Goal: Task Accomplishment & Management: Manage account settings

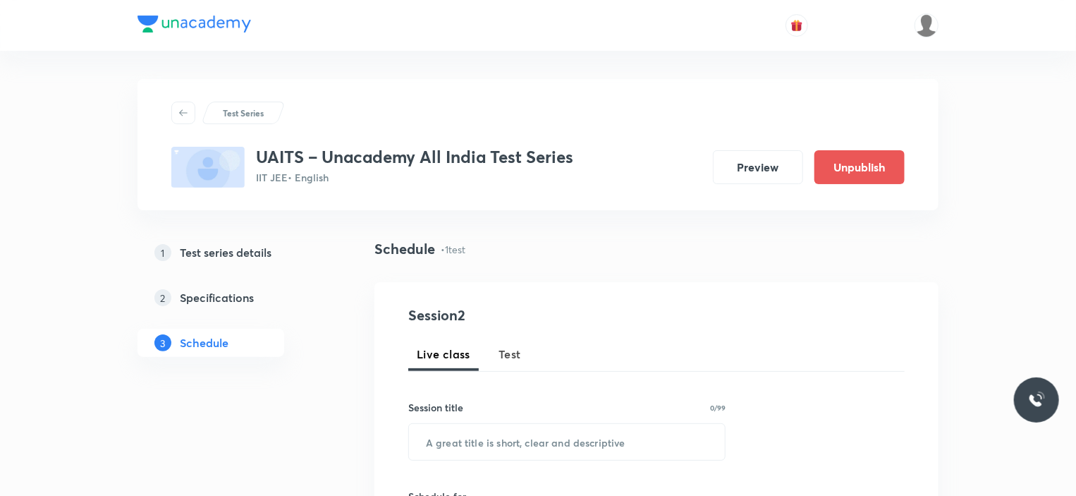
click at [264, 256] on h5 "Test series details" at bounding box center [226, 252] width 92 height 17
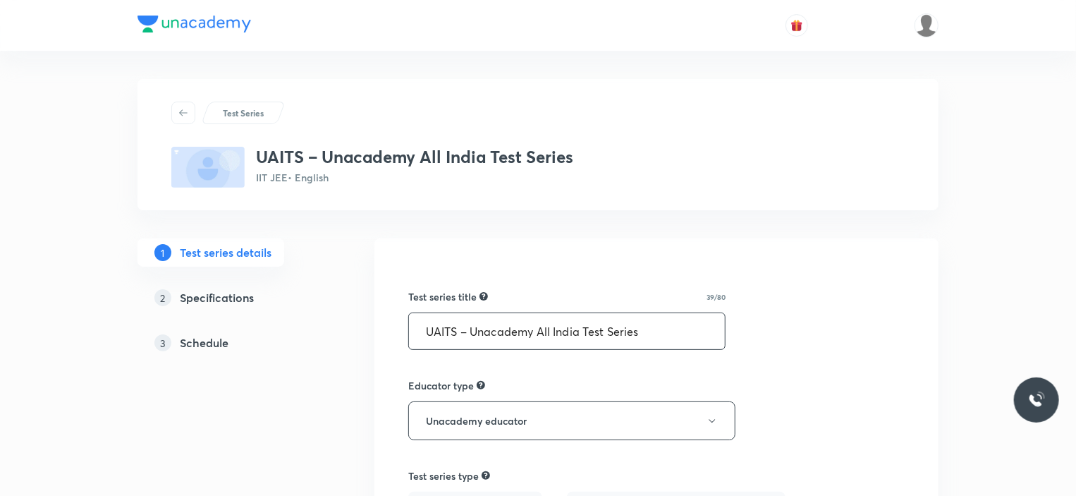
click at [657, 336] on input "UAITS – Unacademy All India Test Series" at bounding box center [567, 331] width 316 height 36
drag, startPoint x: 468, startPoint y: 336, endPoint x: 412, endPoint y: 331, distance: 55.9
click at [412, 331] on input "UAITS – Unacademy All India Test Series" at bounding box center [567, 331] width 316 height 36
paste input "AIMT - All india mock test series"
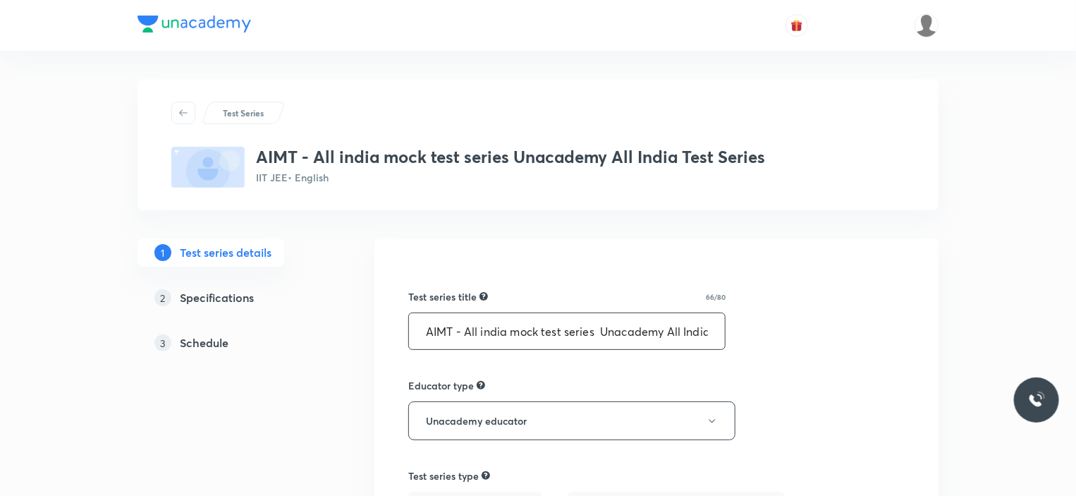
scroll to position [0, 62]
drag, startPoint x: 601, startPoint y: 332, endPoint x: 746, endPoint y: 324, distance: 145.5
click at [566, 332] on input "AIMT - All india mock test series" at bounding box center [567, 331] width 316 height 36
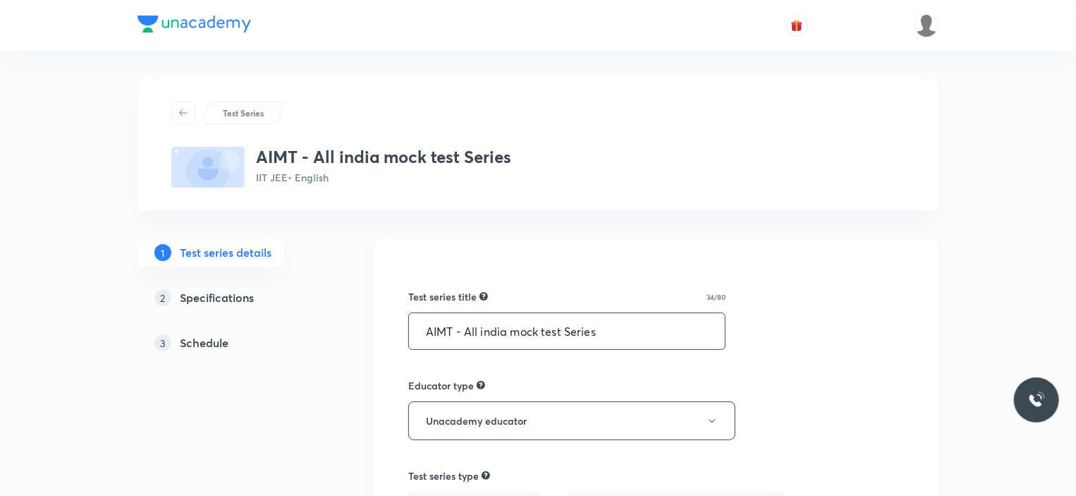
click at [544, 336] on input "AIMT - All india mock test Series" at bounding box center [567, 331] width 316 height 36
click at [520, 332] on input "AIMT - All india mock Test Series" at bounding box center [567, 331] width 316 height 36
click at [485, 324] on input "AIMT - All india Mock Test Series" at bounding box center [567, 331] width 316 height 36
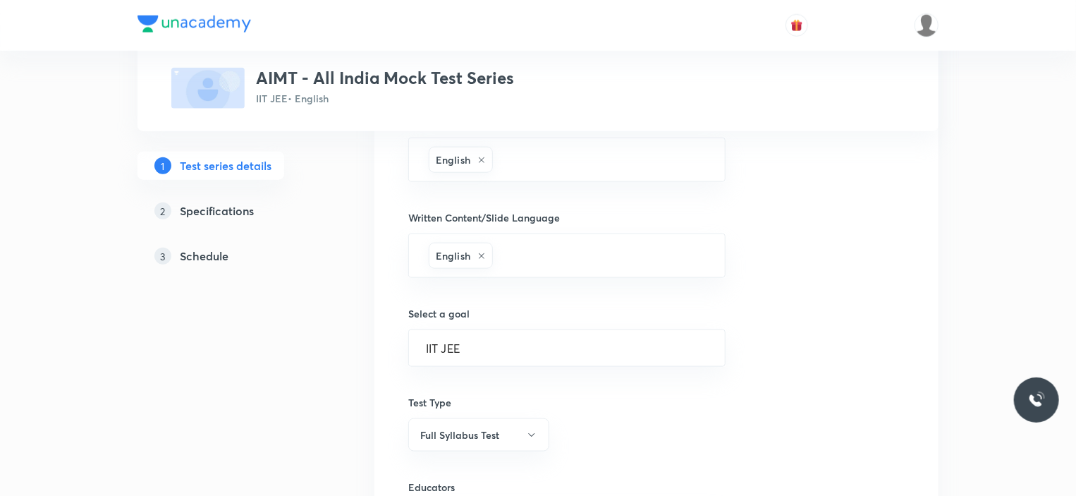
scroll to position [883, 0]
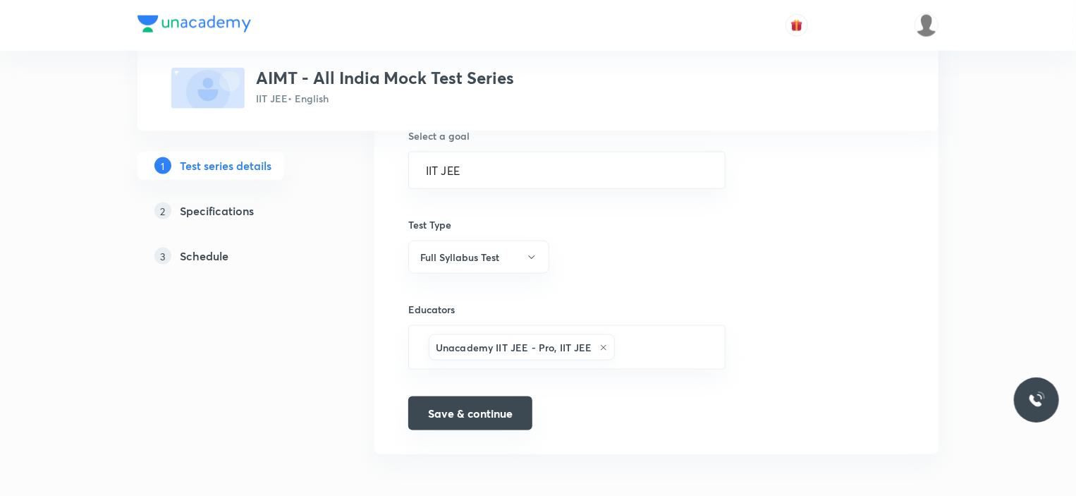
type input "AIMT - All India Mock Test Series"
click at [475, 404] on button "Save & continue" at bounding box center [470, 413] width 124 height 34
type input "AIMT - All India Mock Test Series"
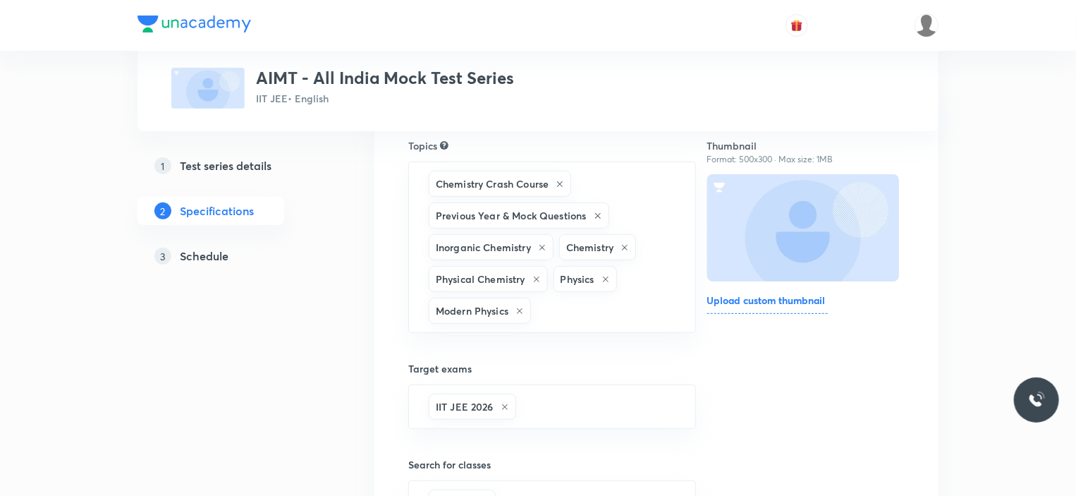
scroll to position [564, 0]
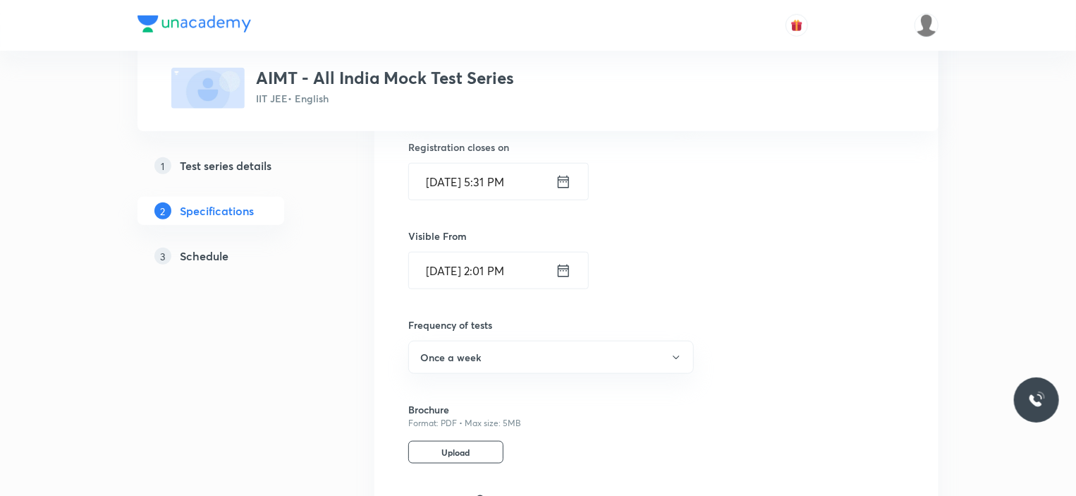
click at [209, 250] on h5 "Schedule" at bounding box center [204, 256] width 49 height 17
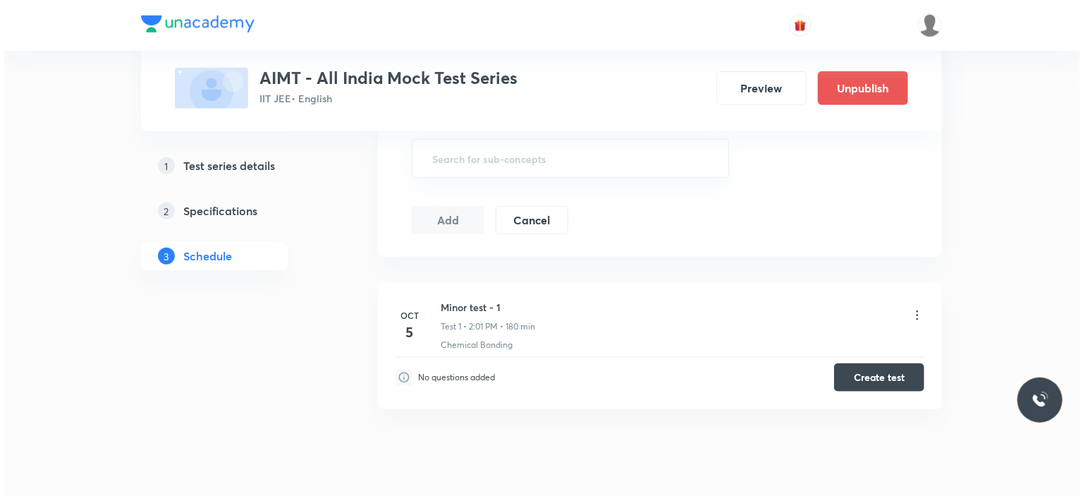
scroll to position [592, 0]
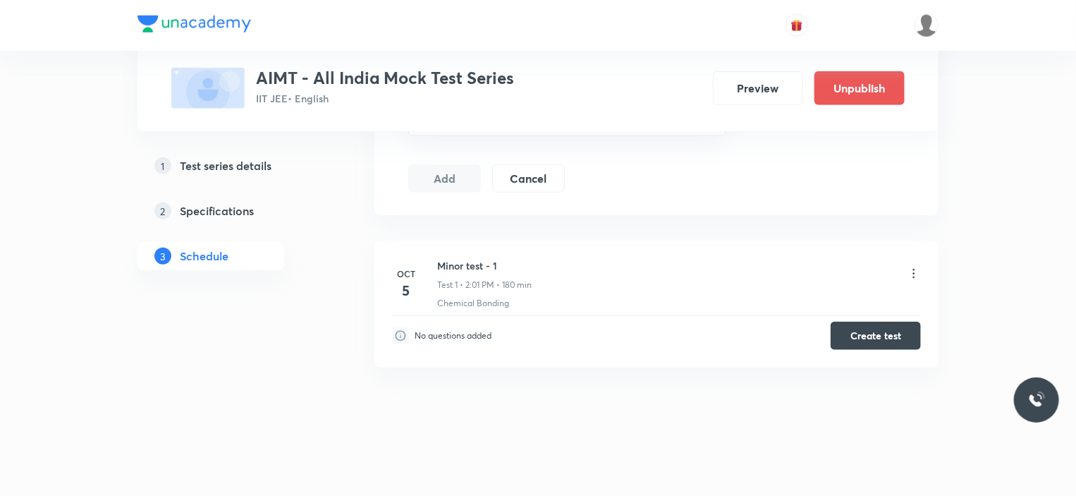
click at [913, 267] on icon at bounding box center [914, 274] width 14 height 14
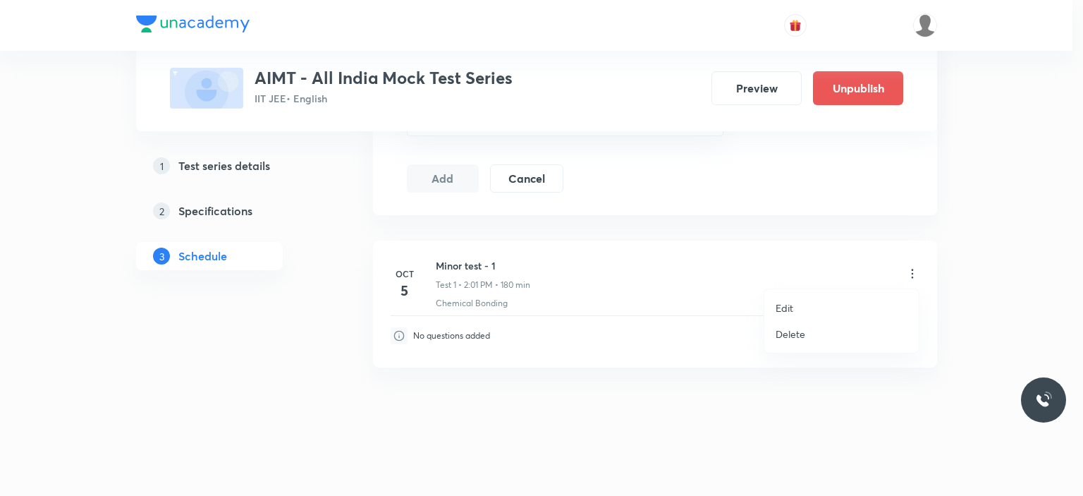
click at [787, 308] on p "Edit" at bounding box center [785, 307] width 18 height 15
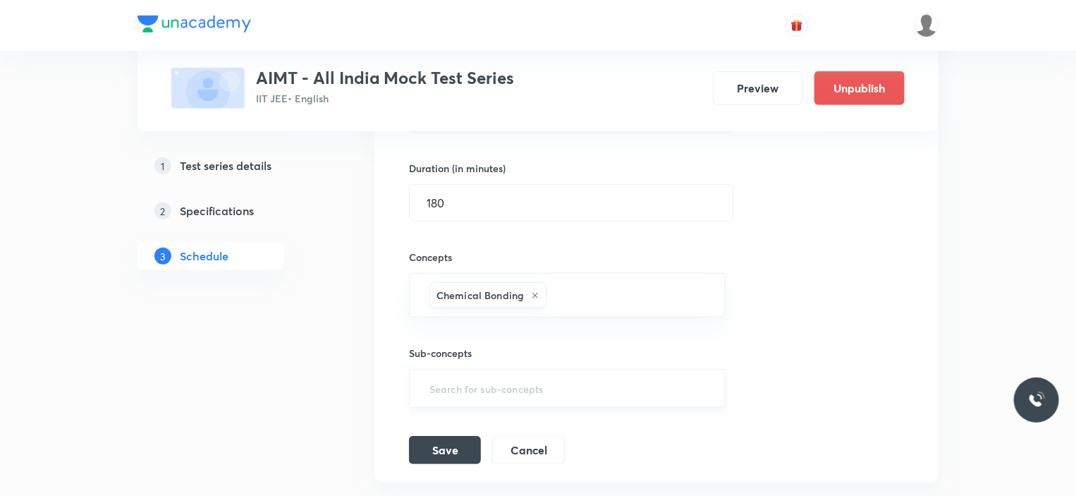
scroll to position [248, 0]
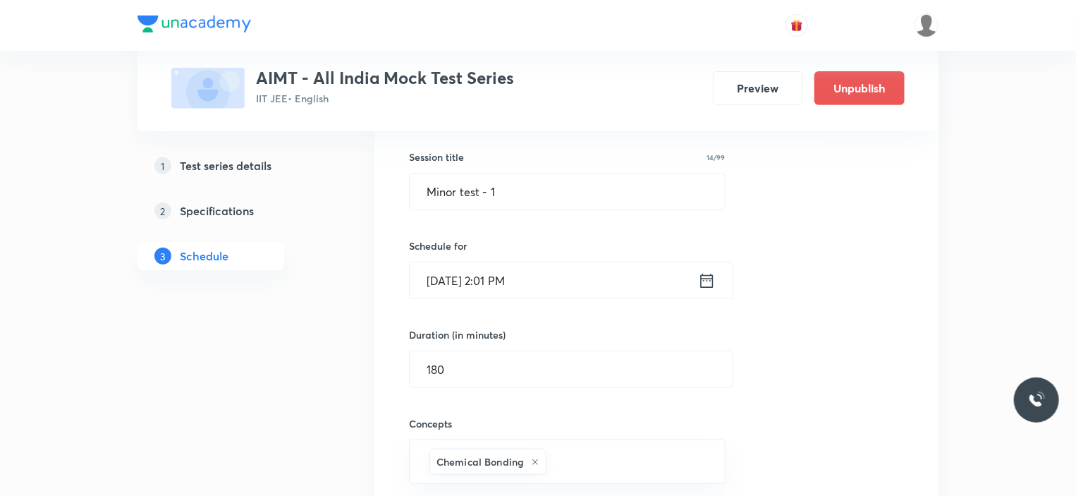
click at [563, 281] on input "Oct 5, 2025, 2:01 PM" at bounding box center [554, 280] width 288 height 36
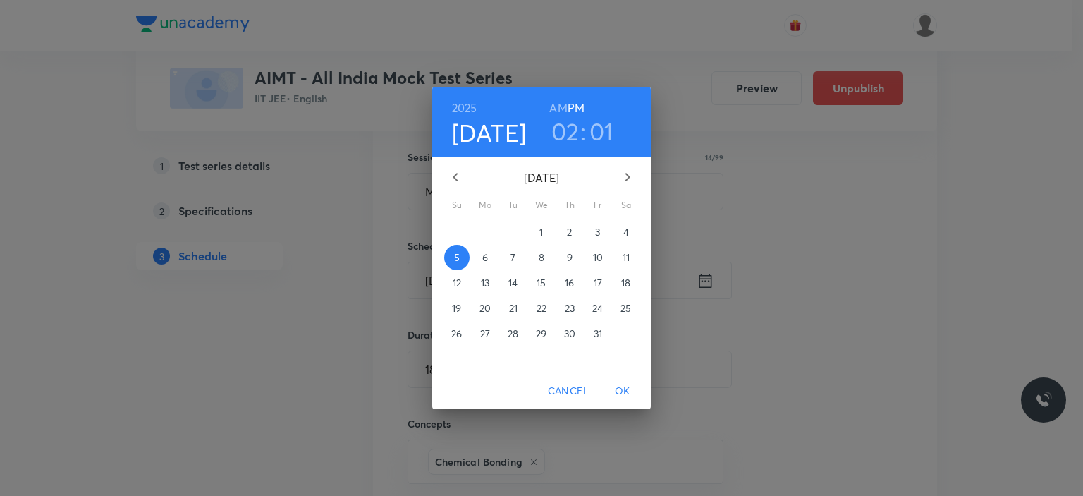
click at [559, 110] on h6 "AM" at bounding box center [558, 108] width 18 height 20
click at [567, 137] on h3 "02" at bounding box center [565, 131] width 28 height 30
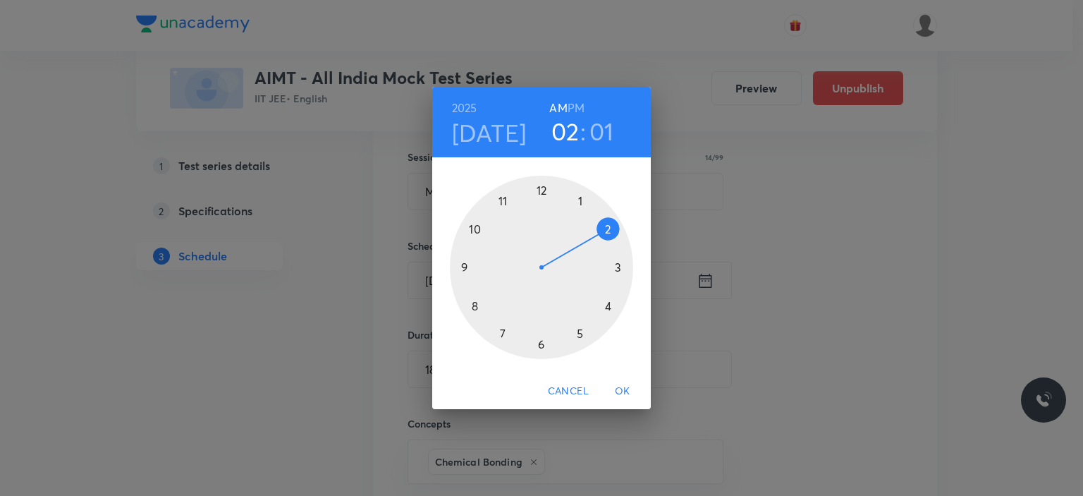
click at [468, 274] on div at bounding box center [541, 267] width 183 height 183
click at [542, 188] on div at bounding box center [541, 267] width 183 height 183
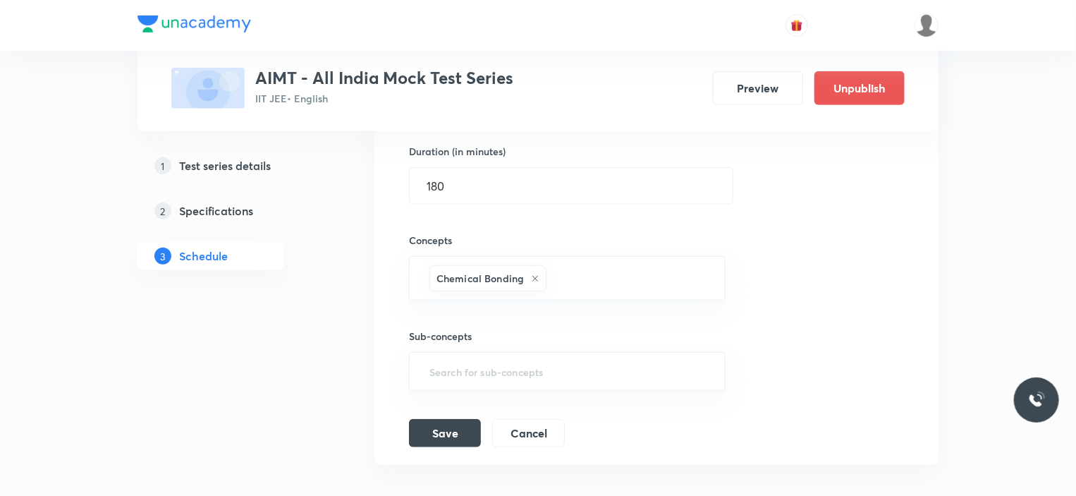
scroll to position [530, 0]
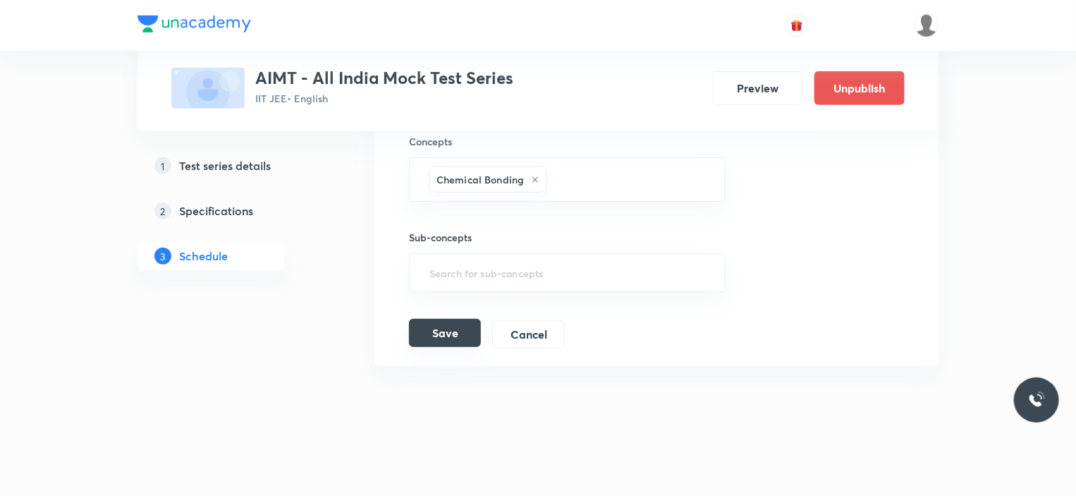
click at [457, 332] on button "Save" at bounding box center [445, 333] width 72 height 28
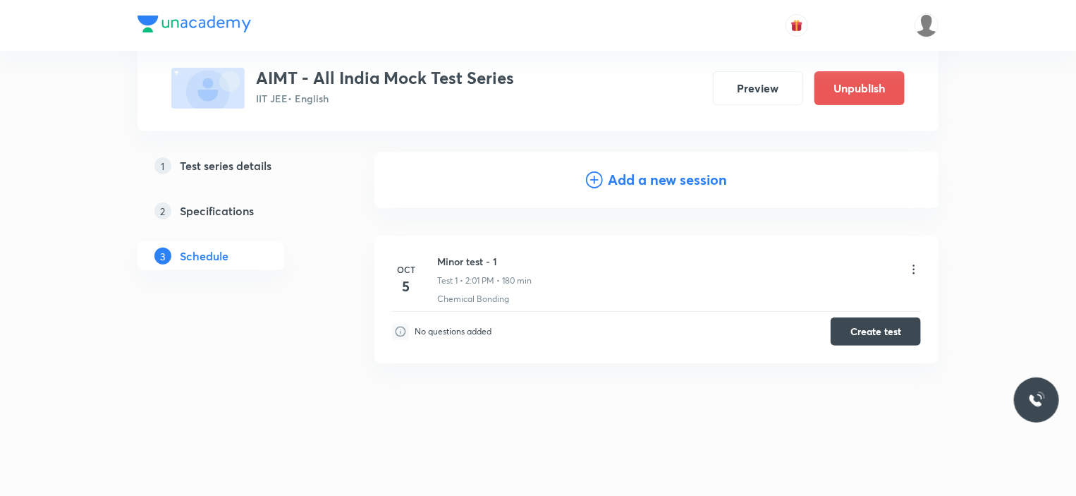
scroll to position [130, 0]
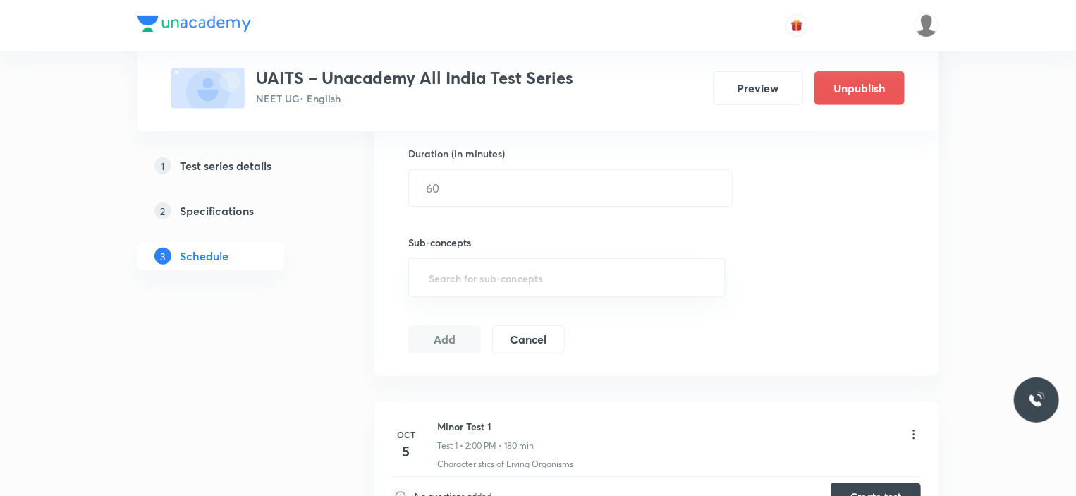
scroll to position [594, 0]
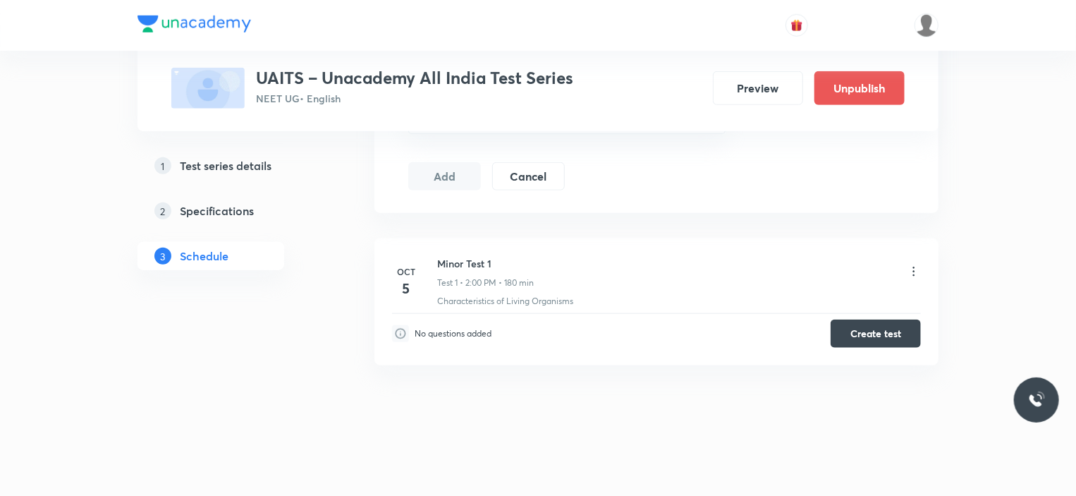
click at [236, 169] on h5 "Test series details" at bounding box center [226, 165] width 92 height 17
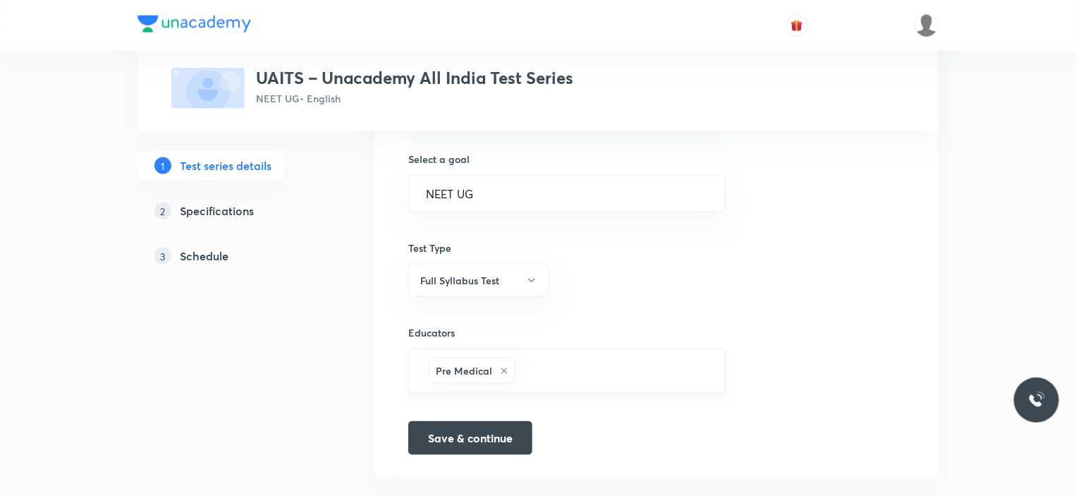
scroll to position [883, 0]
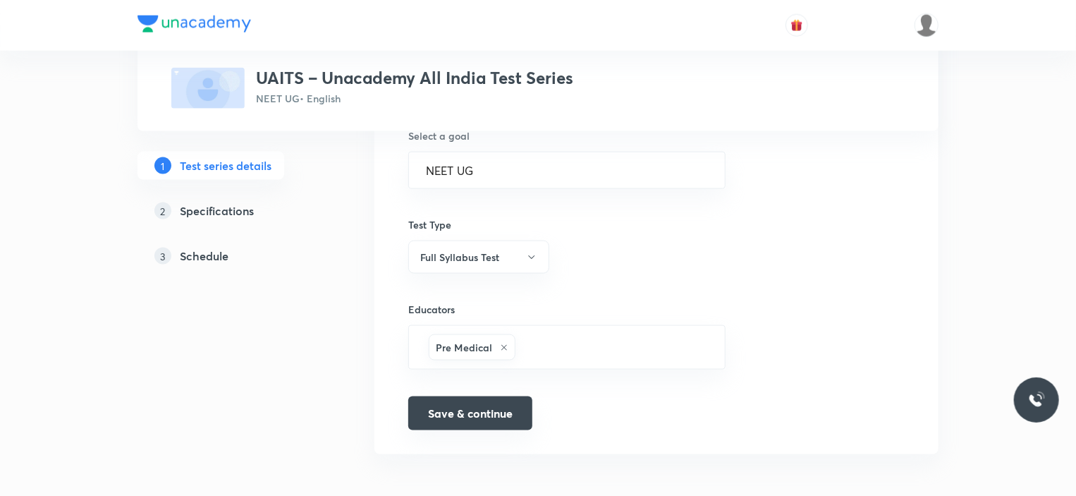
click at [494, 415] on button "Save & continue" at bounding box center [470, 413] width 124 height 34
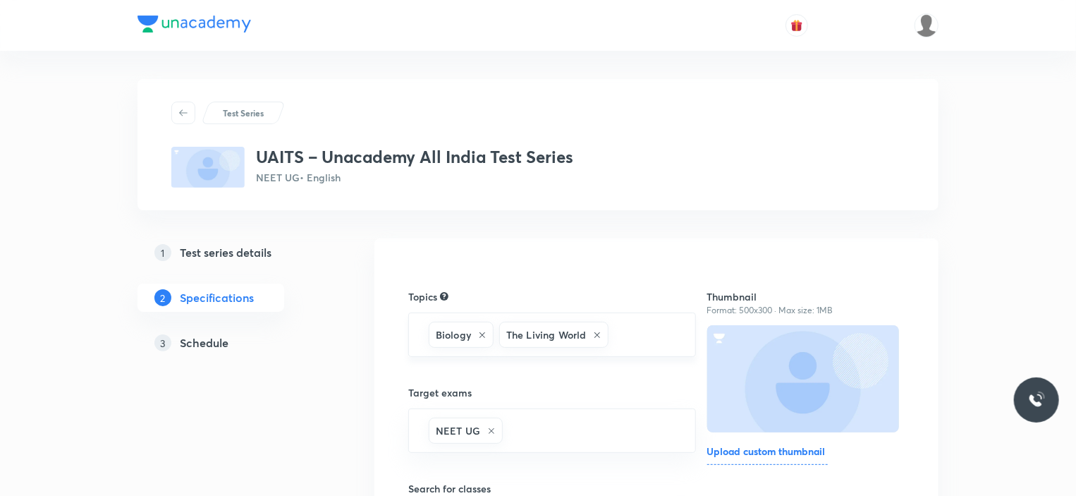
click at [638, 334] on input "text" at bounding box center [644, 335] width 66 height 26
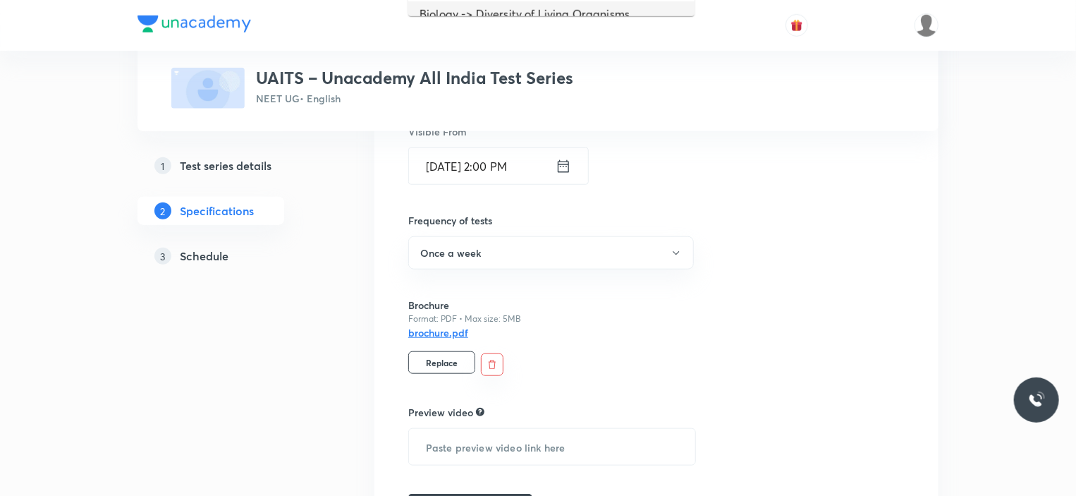
scroll to position [564, 0]
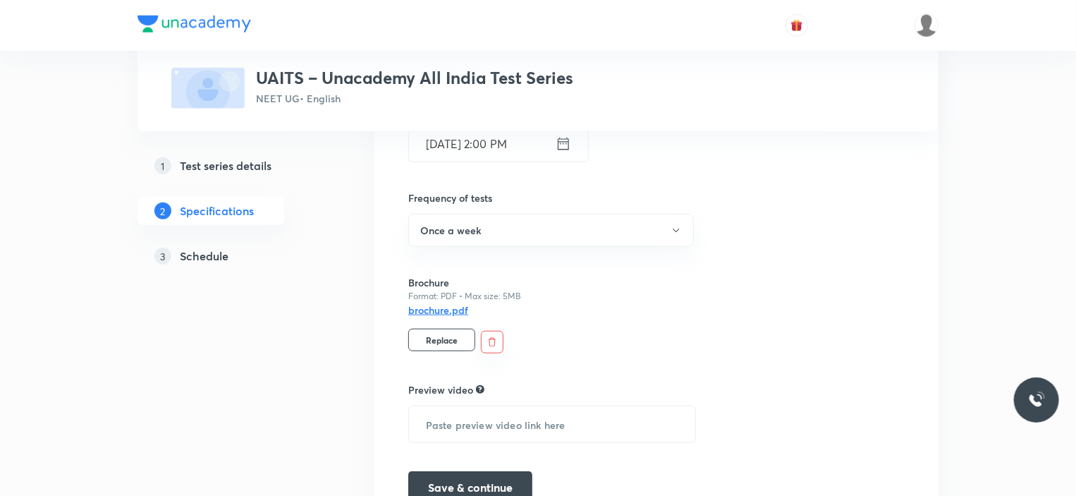
click at [444, 310] on h6 "brochure.pdf" at bounding box center [438, 310] width 60 height 15
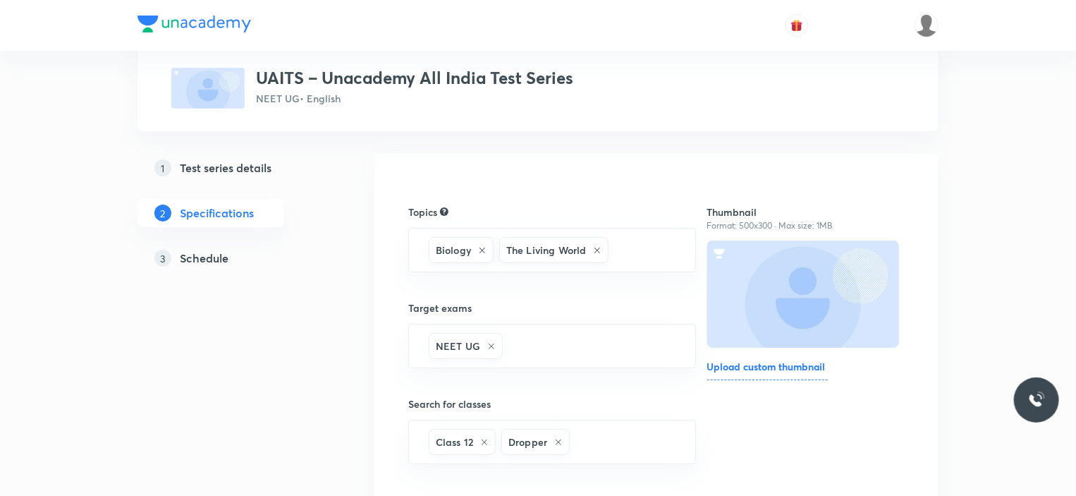
scroll to position [0, 0]
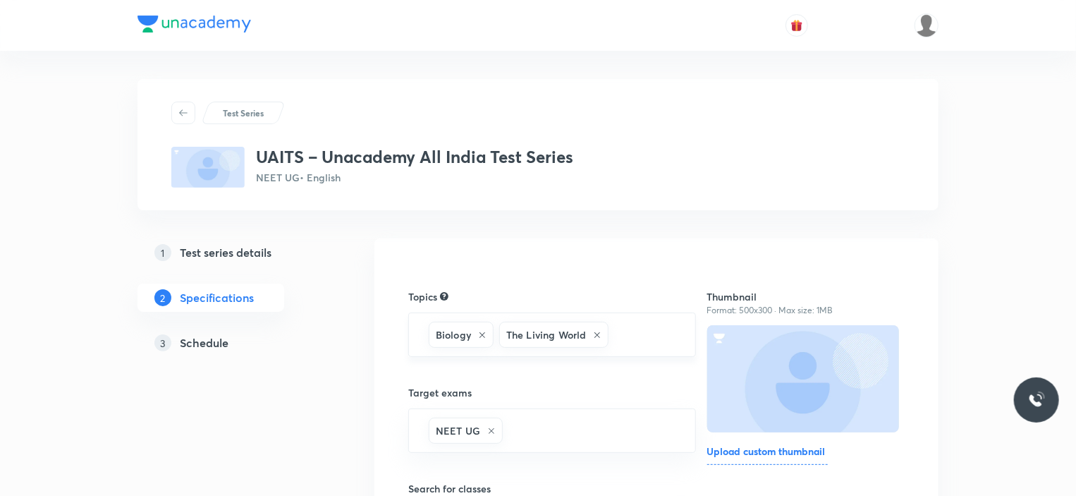
click at [633, 334] on input "text" at bounding box center [644, 335] width 66 height 26
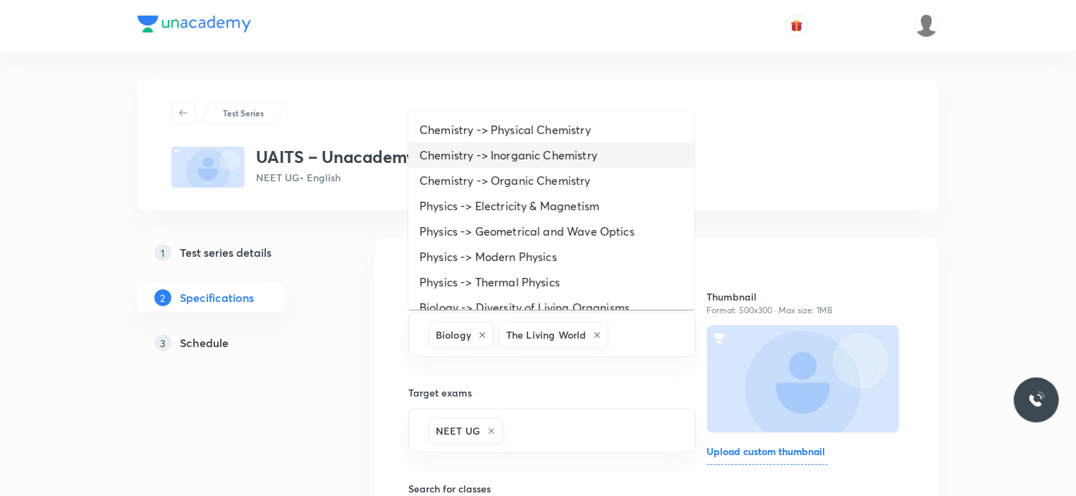
click at [516, 141] on li "Chemistry -> Physical Chemistry" at bounding box center [551, 129] width 286 height 25
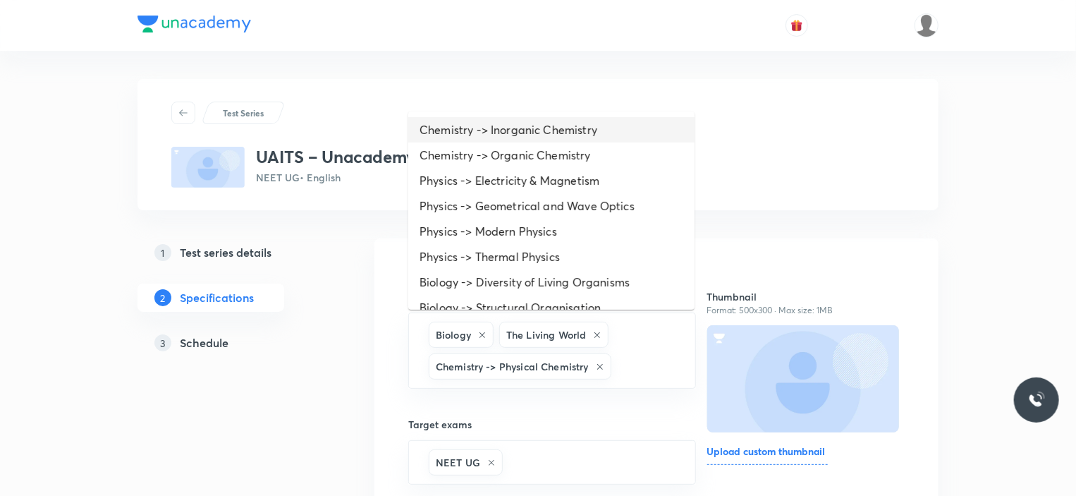
click at [516, 141] on li "Chemistry -> Inorganic Chemistry" at bounding box center [551, 129] width 286 height 25
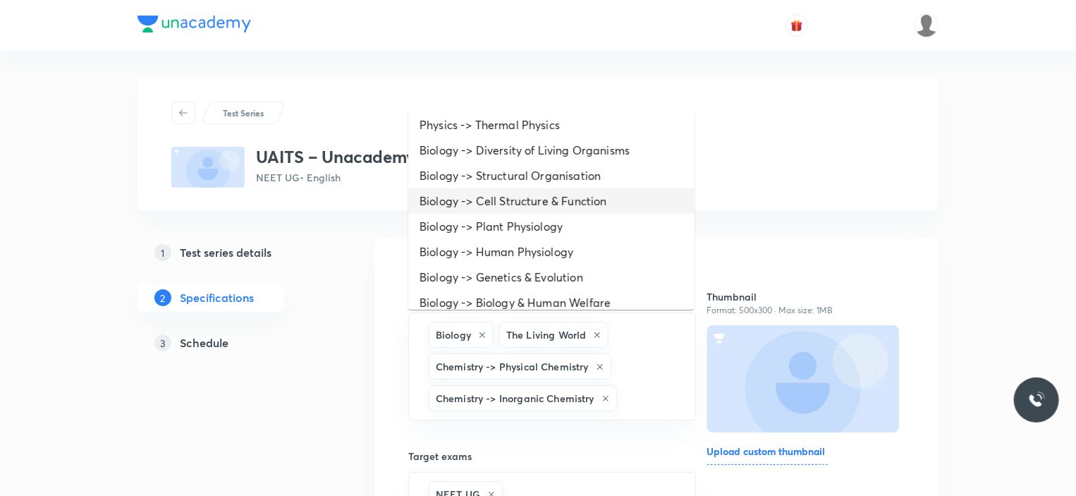
scroll to position [141, 0]
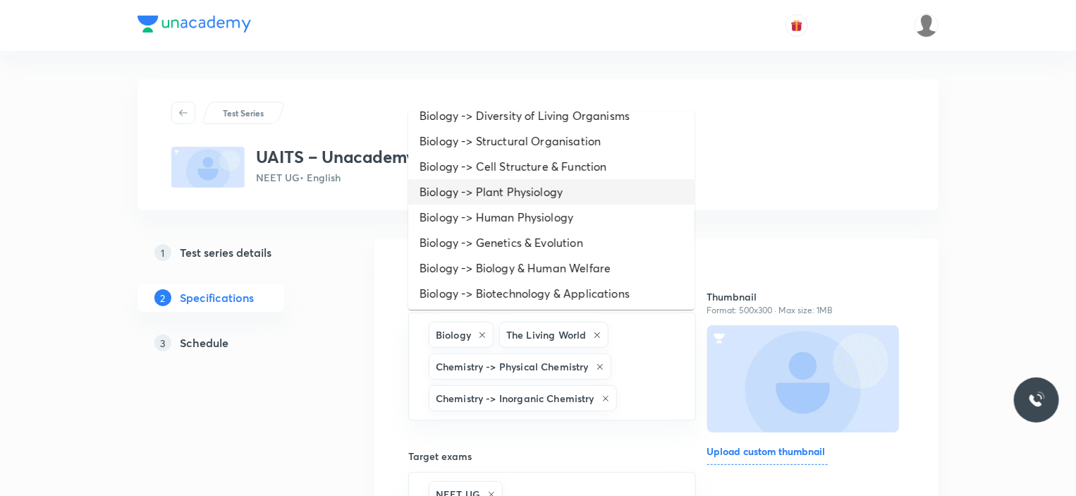
click at [497, 182] on li "Biology -> Plant Physiology" at bounding box center [551, 191] width 286 height 25
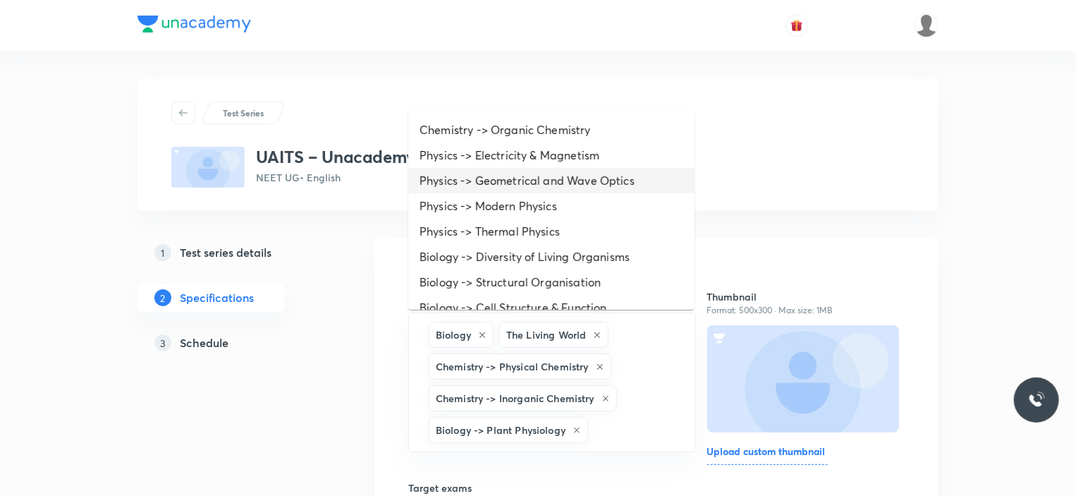
click at [499, 178] on li "Physics -> Geometrical and Wave Optics" at bounding box center [551, 180] width 286 height 25
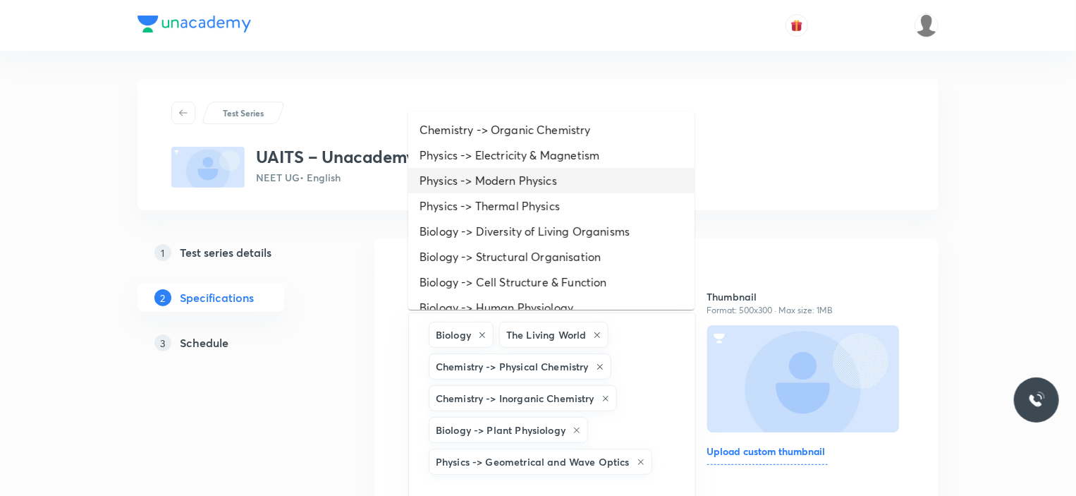
scroll to position [0, 0]
click at [519, 190] on li "Physics -> Modern Physics" at bounding box center [551, 180] width 286 height 25
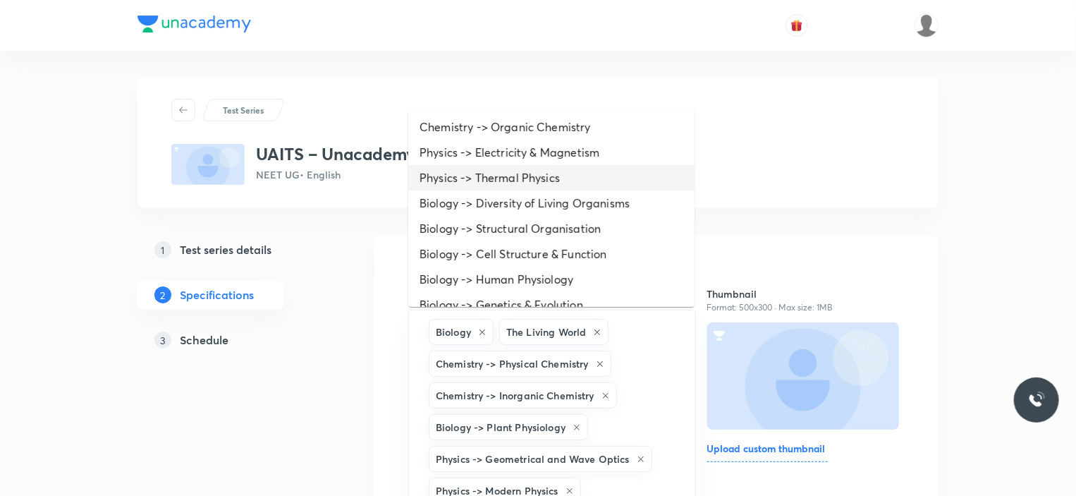
click at [506, 182] on li "Physics -> Thermal Physics" at bounding box center [551, 177] width 286 height 25
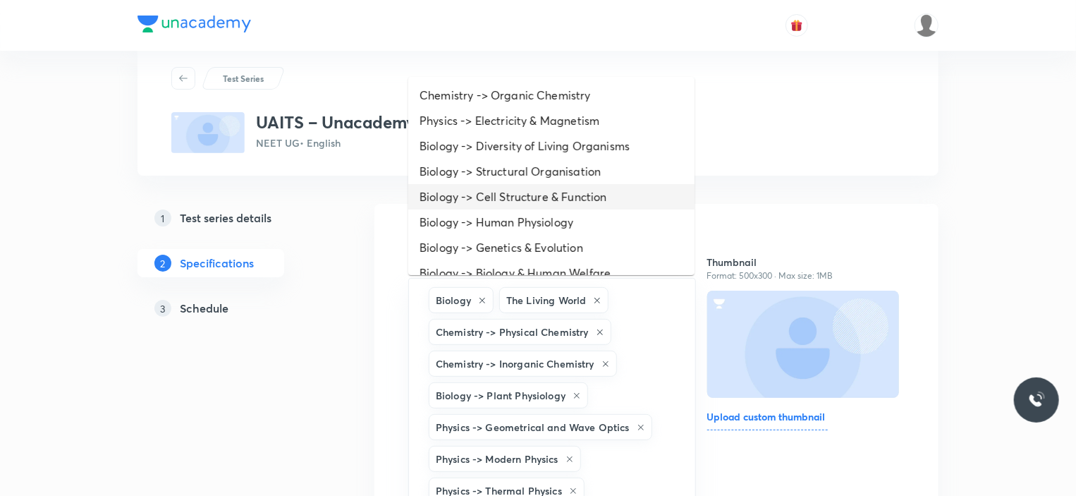
click at [513, 184] on li "Biology -> Cell Structure & Function" at bounding box center [551, 196] width 286 height 25
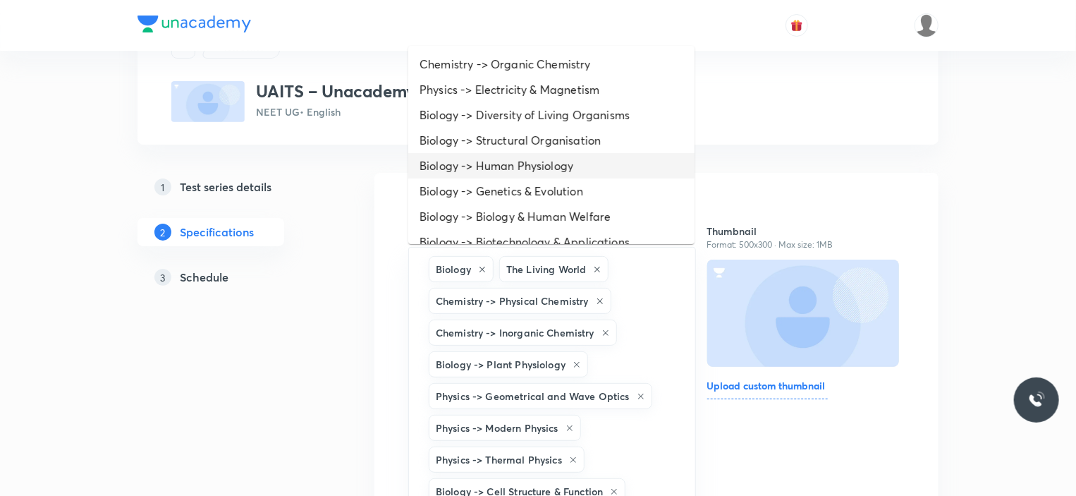
click at [496, 170] on li "Biology -> Human Physiology" at bounding box center [551, 165] width 286 height 25
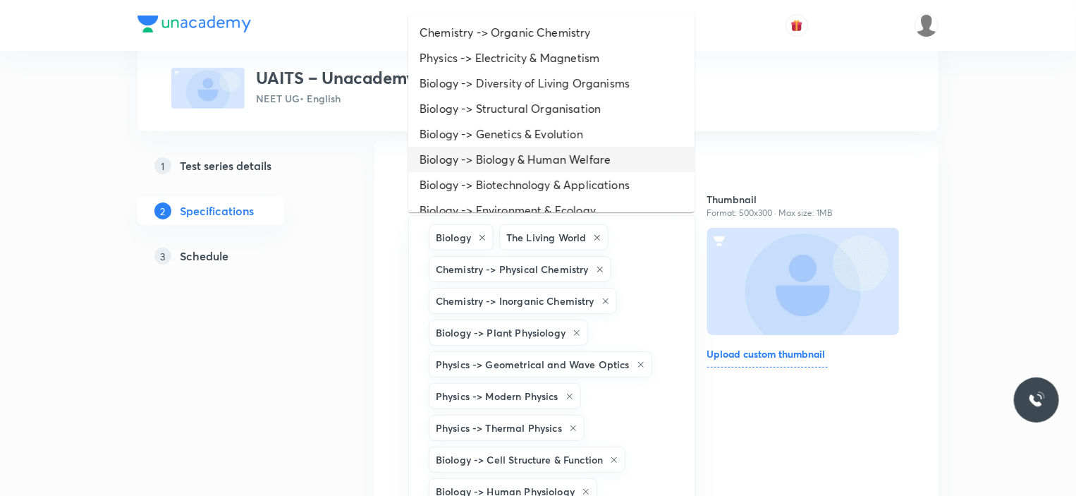
click at [506, 150] on li "Biology -> Biology & Human Welfare" at bounding box center [551, 159] width 286 height 25
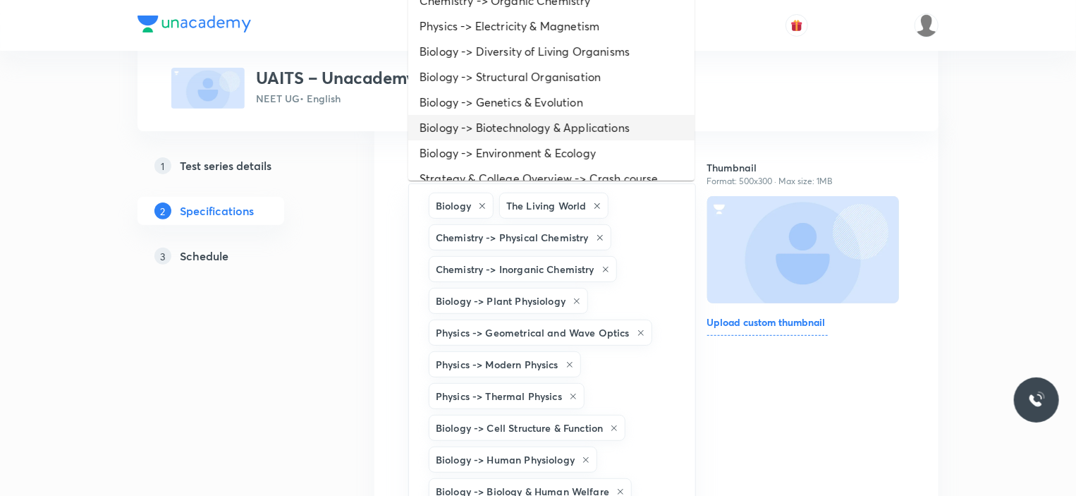
click at [506, 119] on li "Biology -> Biotechnology & Applications" at bounding box center [551, 127] width 286 height 25
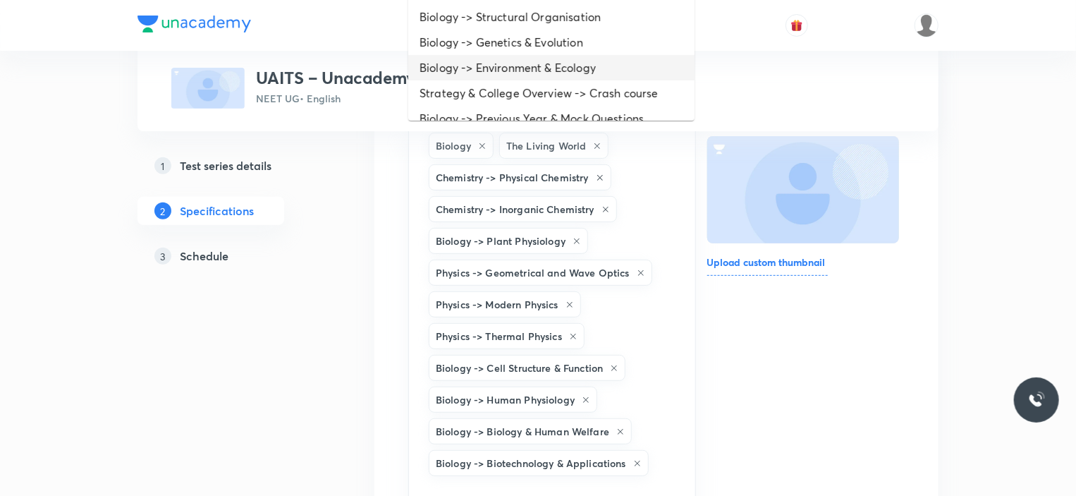
click at [494, 60] on li "Biology -> Environment & Ecology" at bounding box center [551, 67] width 286 height 25
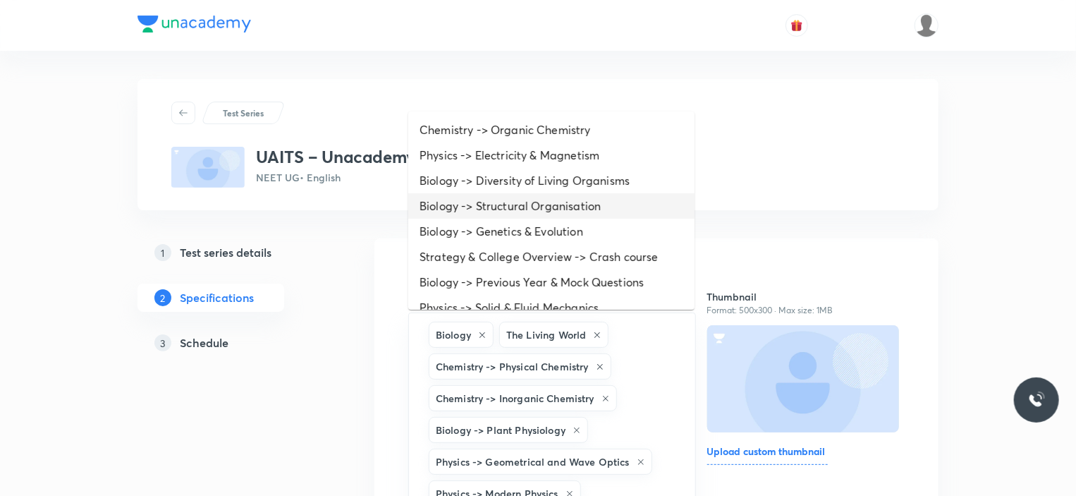
click at [516, 193] on li "Biology -> Structural Organisation" at bounding box center [551, 205] width 286 height 25
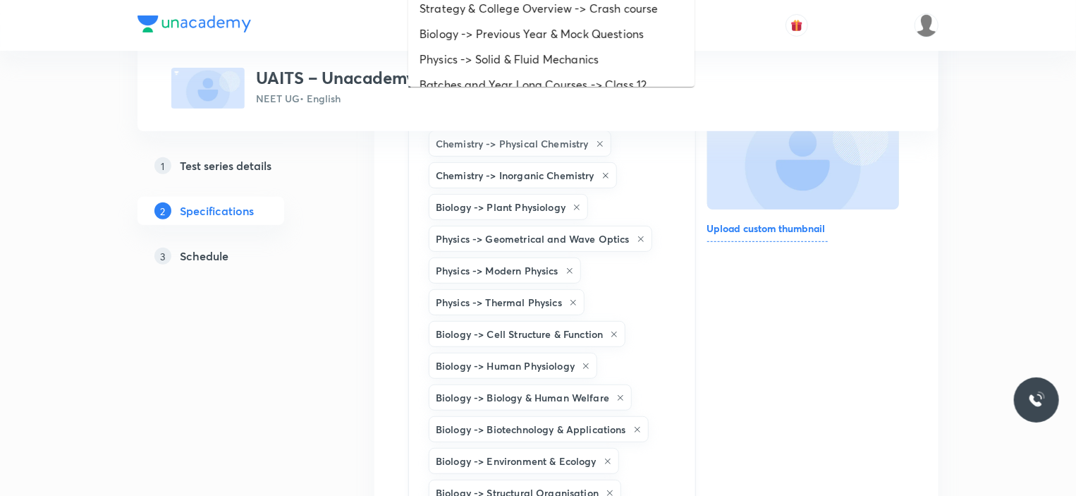
click at [515, 169] on h6 "Chemistry -> Inorganic Chemistry" at bounding box center [515, 175] width 159 height 15
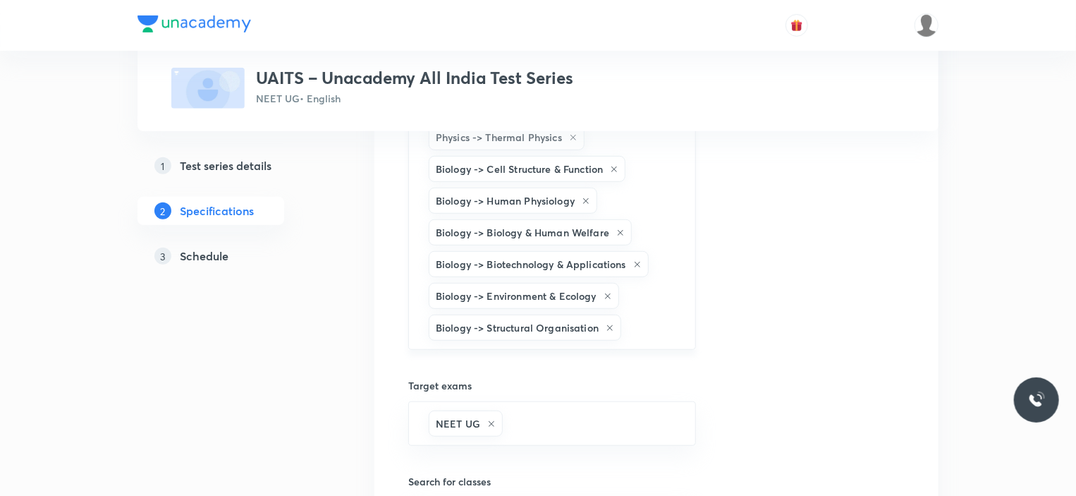
scroll to position [505, 0]
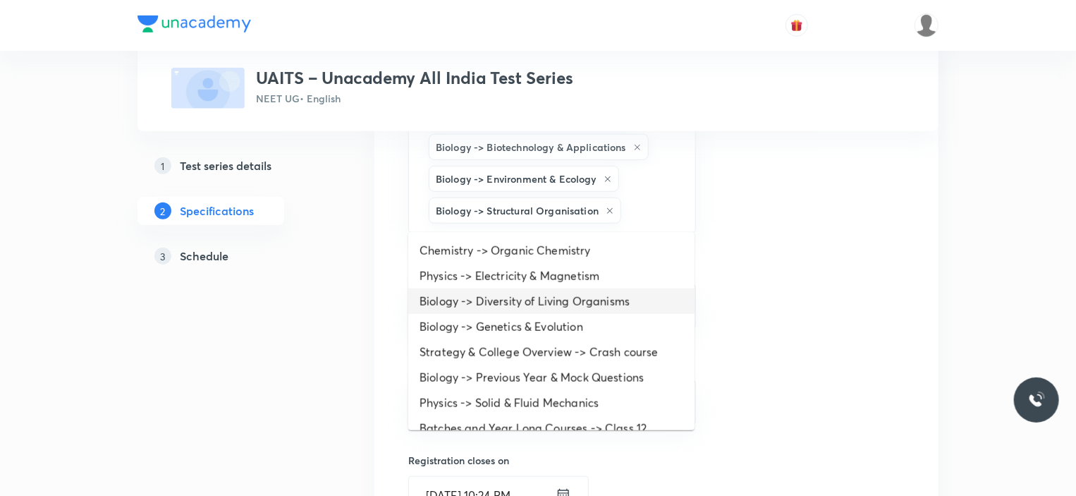
click at [516, 312] on li "Biology -> Diversity of Living Organisms" at bounding box center [551, 300] width 286 height 25
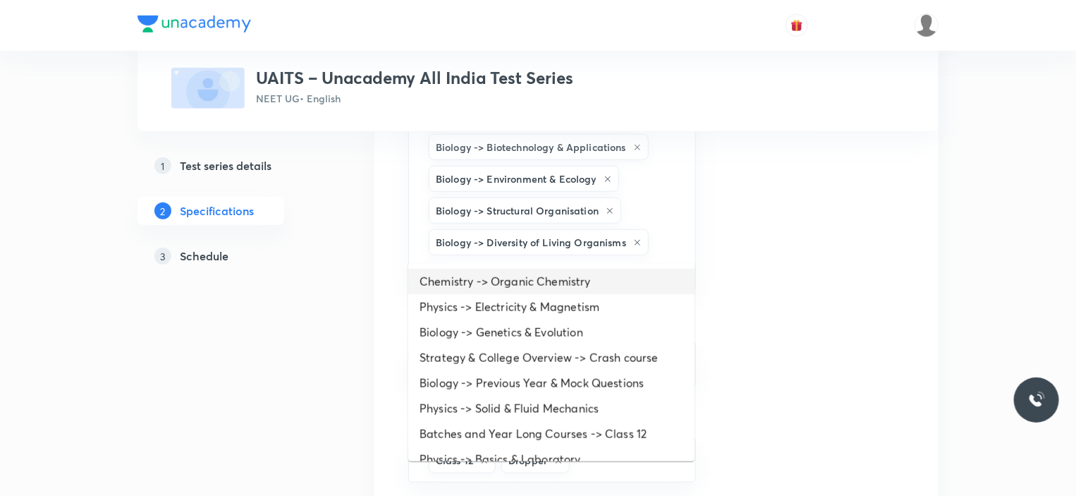
click at [513, 290] on li "Chemistry -> Organic Chemistry" at bounding box center [551, 281] width 286 height 25
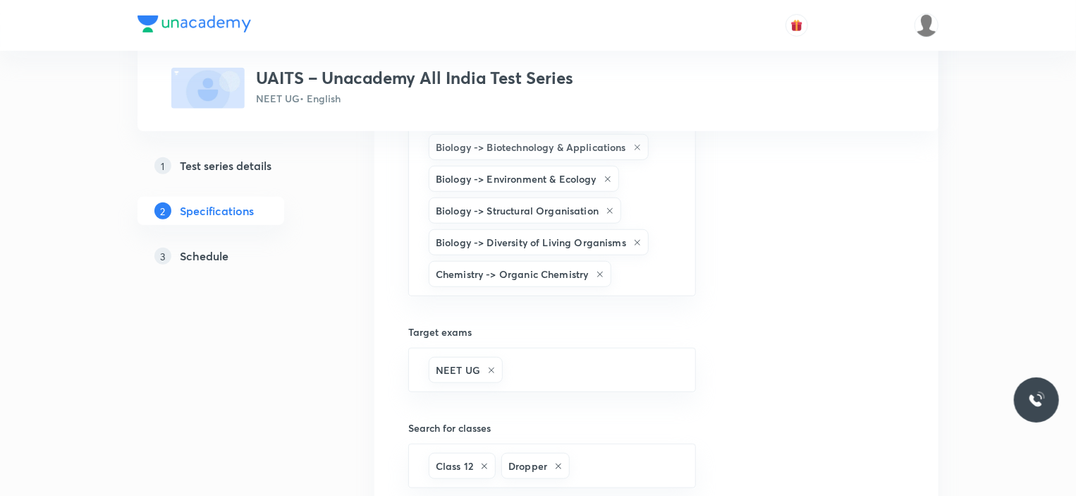
click at [530, 312] on div "Topics Biology The Living World Chemistry -> Physical Chemistry Chemistry -> In…" at bounding box center [552, 382] width 288 height 1252
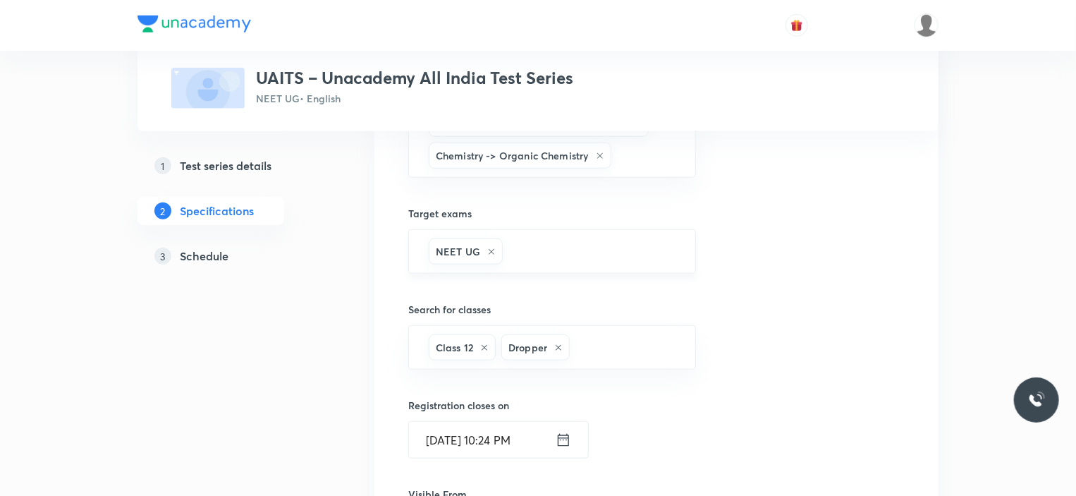
scroll to position [646, 0]
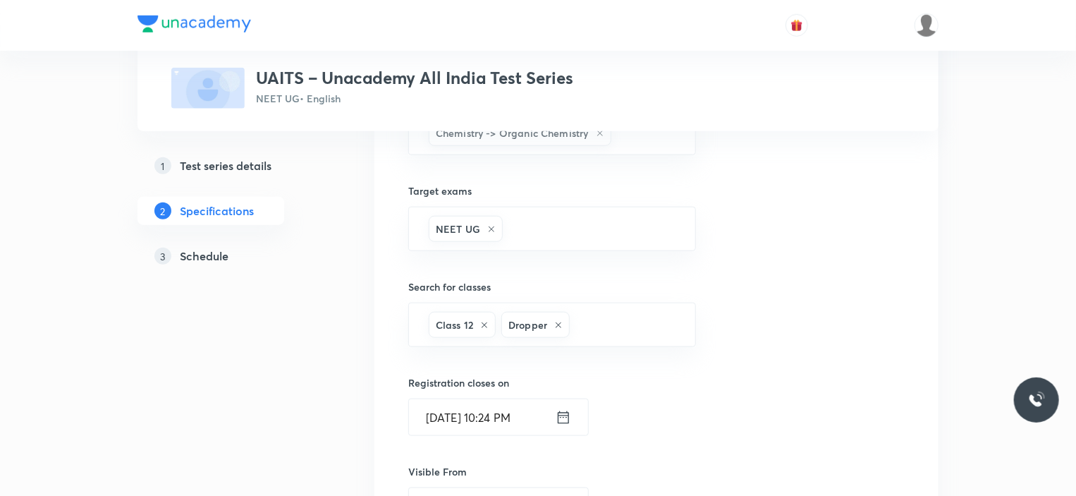
click at [795, 239] on div "Thumbnail Format: 500x300 · Max size: 1MB Upload custom thumbnail" at bounding box center [805, 241] width 197 height 1252
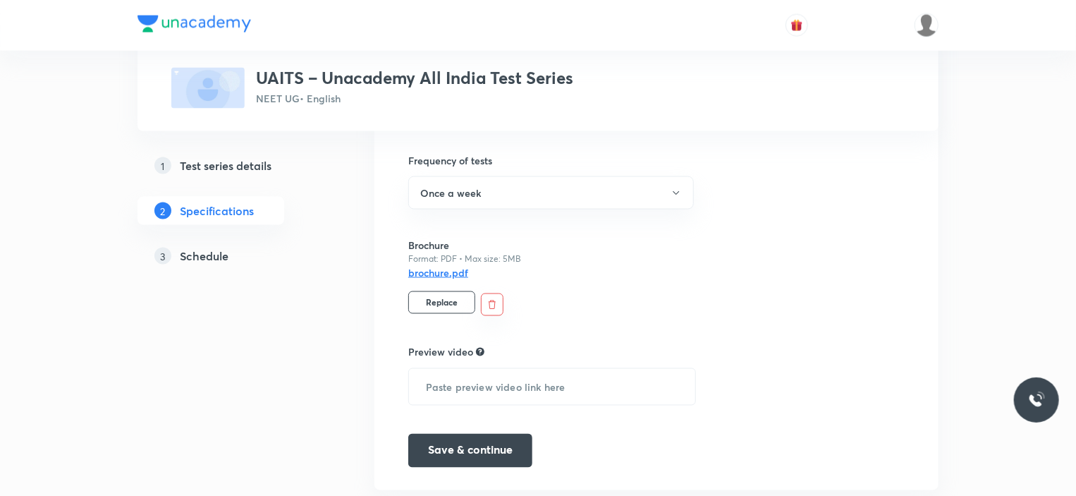
scroll to position [1078, 0]
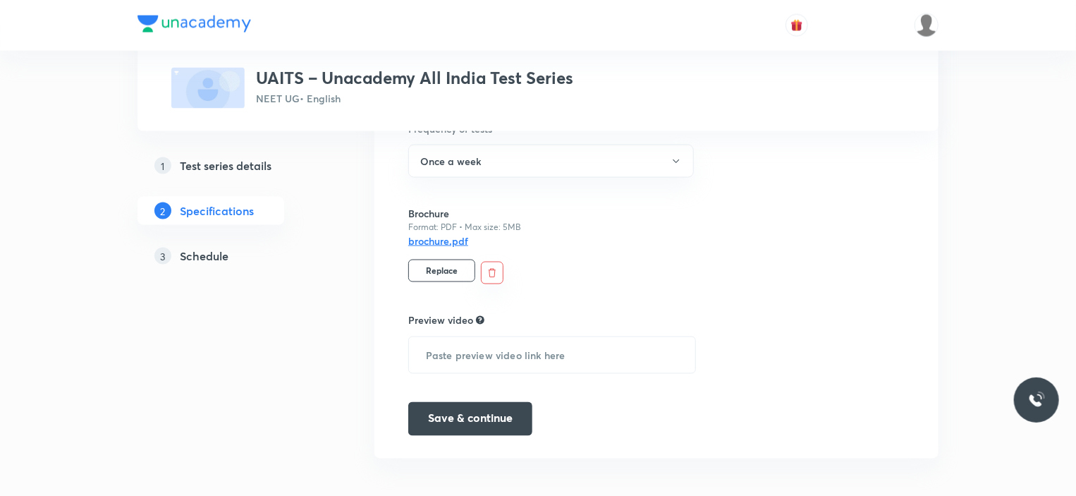
click at [494, 269] on icon "button" at bounding box center [492, 273] width 7 height 9
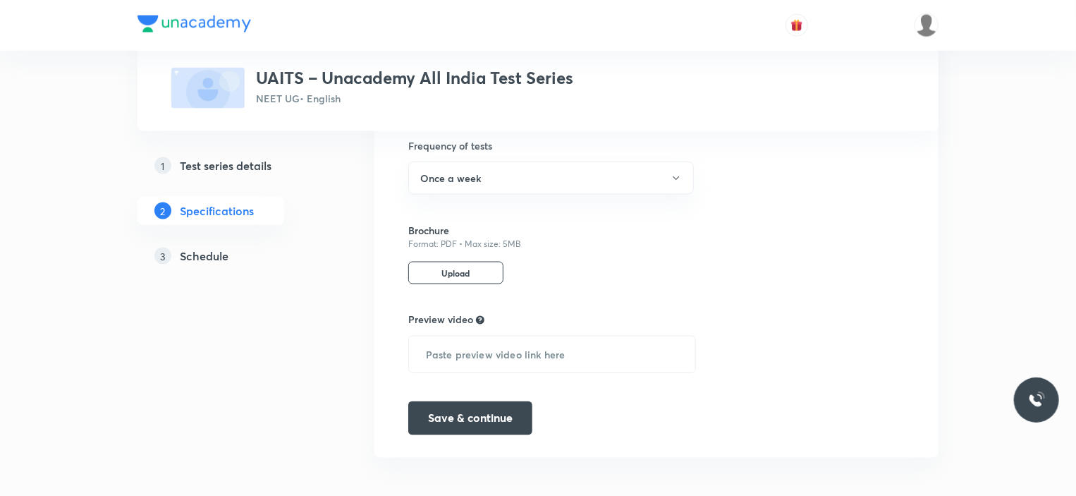
click at [471, 264] on p "Upload" at bounding box center [455, 273] width 95 height 23
click at [0, 0] on input "Upload" at bounding box center [0, 0] width 0 height 0
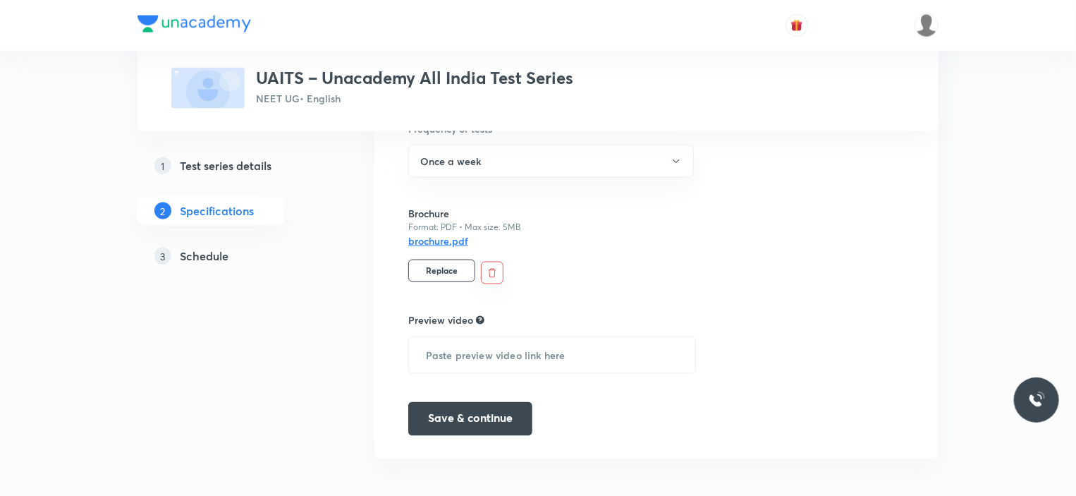
click at [452, 233] on h6 "brochure.pdf" at bounding box center [438, 240] width 60 height 15
